Goal: Information Seeking & Learning: Understand process/instructions

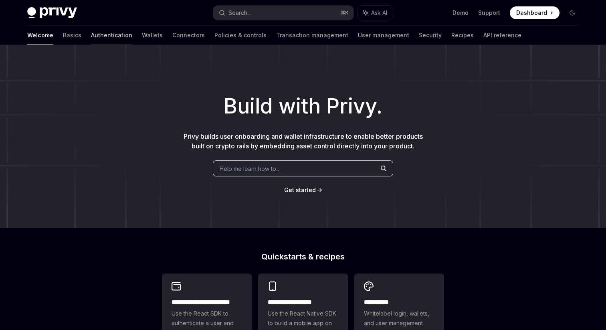
click at [91, 36] on link "Authentication" at bounding box center [111, 35] width 41 height 19
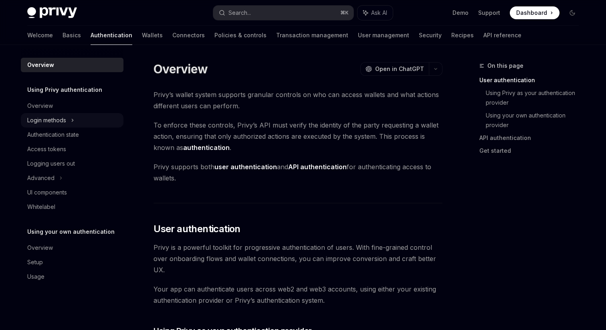
click at [46, 120] on div "Login methods" at bounding box center [46, 120] width 39 height 10
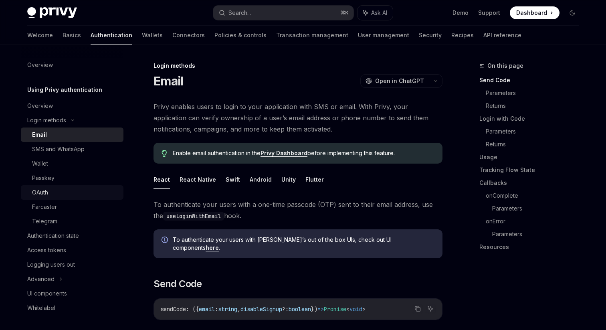
click at [48, 192] on div "OAuth" at bounding box center [75, 193] width 87 height 10
type textarea "*"
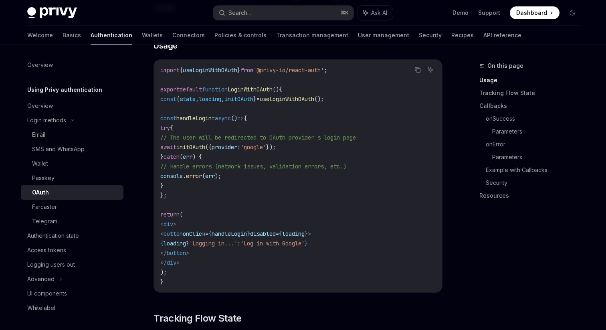
scroll to position [496, 0]
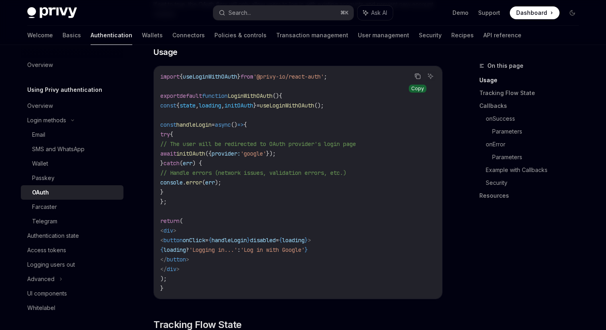
click at [419, 73] on icon "Copy the contents from the code block" at bounding box center [417, 76] width 6 height 6
click at [486, 106] on link "Callbacks" at bounding box center [532, 105] width 106 height 13
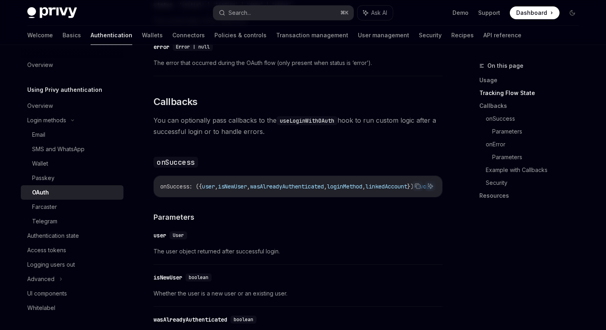
scroll to position [962, 0]
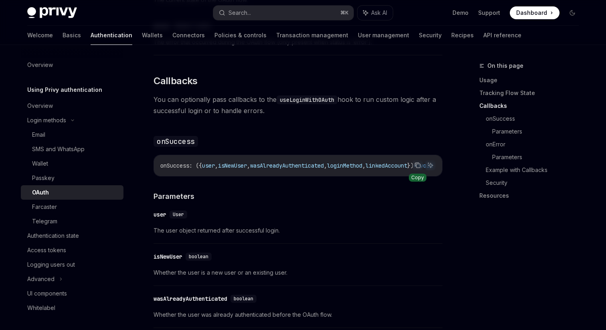
click at [418, 162] on icon "Copy the contents from the code block" at bounding box center [417, 165] width 6 height 6
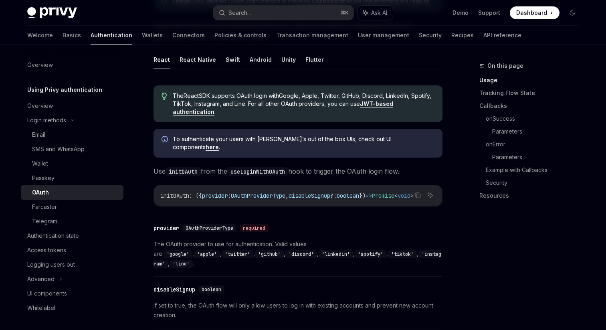
scroll to position [207, 0]
